Goal: Information Seeking & Learning: Find specific page/section

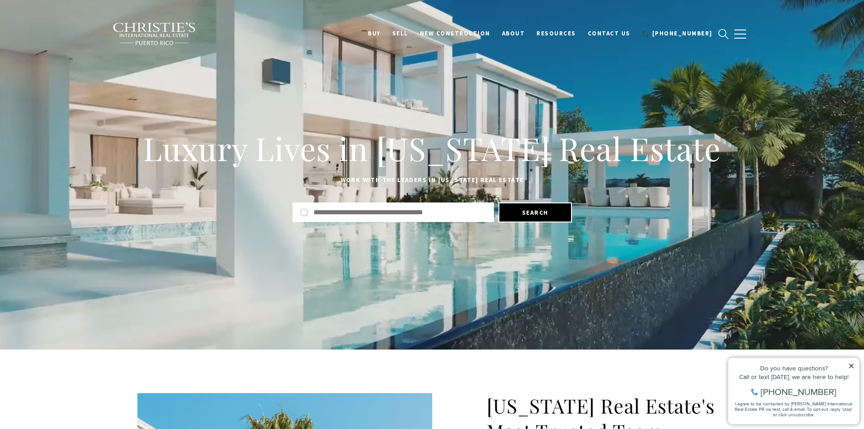
click at [782, 127] on div "Luxury Lives in Puerto Rico Real Estate Work with the leaders in Puerto Rico Re…" at bounding box center [432, 174] width 864 height 195
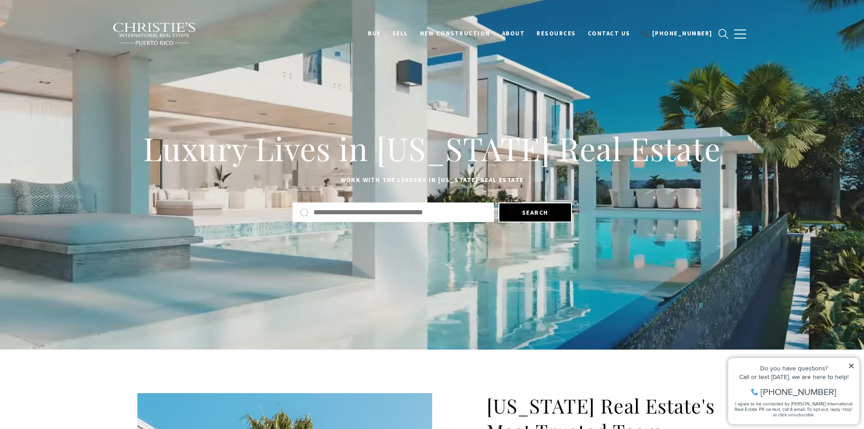
click at [374, 213] on input "Search by Address, City, or Neighborhood" at bounding box center [399, 212] width 173 height 12
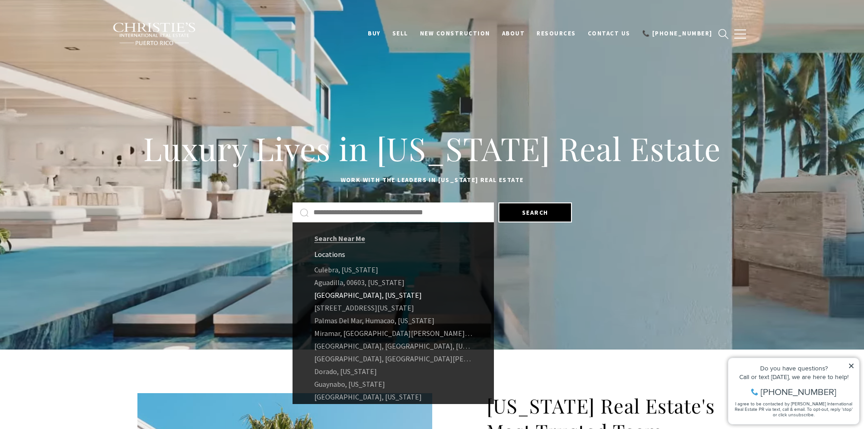
click at [382, 294] on link "[GEOGRAPHIC_DATA], [US_STATE]" at bounding box center [393, 295] width 201 height 13
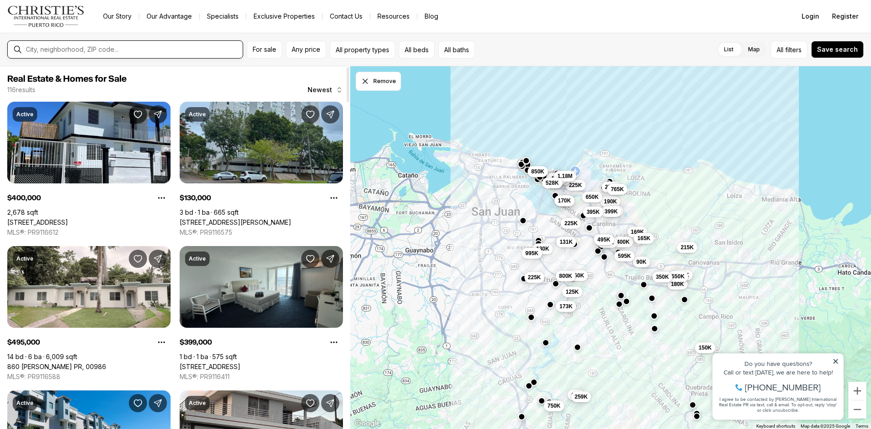
click at [174, 46] on input "text" at bounding box center [132, 49] width 213 height 7
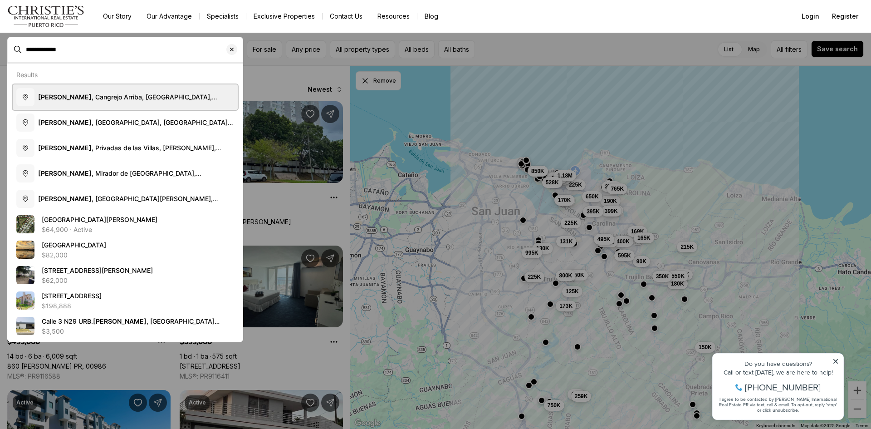
click at [151, 91] on button "Villa Venecia , Cangrejo Arriba, Carolina, Puerto Rico" at bounding box center [125, 96] width 225 height 25
type input "**********"
